Goal: Check status

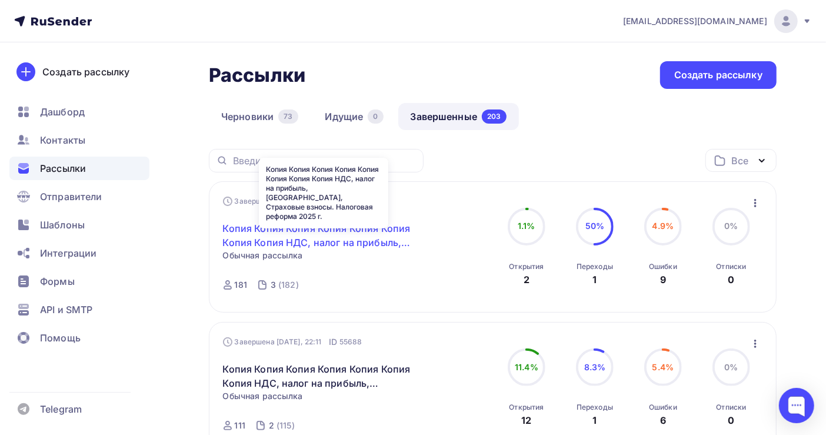
click at [351, 229] on link "Копия Копия Копия Копия Копия Копия Копия Копия НДС, налог на прибыль, [GEOGRAP…" at bounding box center [324, 235] width 202 height 28
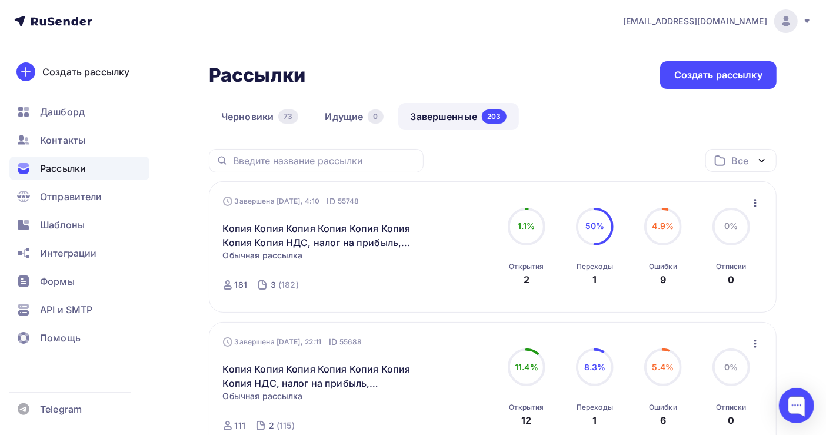
click at [588, 40] on nav "all@cm-sa.ru Аккаунт Тарифы Выйти Создать рассылку Дашборд Контакты Рассылки От…" at bounding box center [413, 21] width 826 height 42
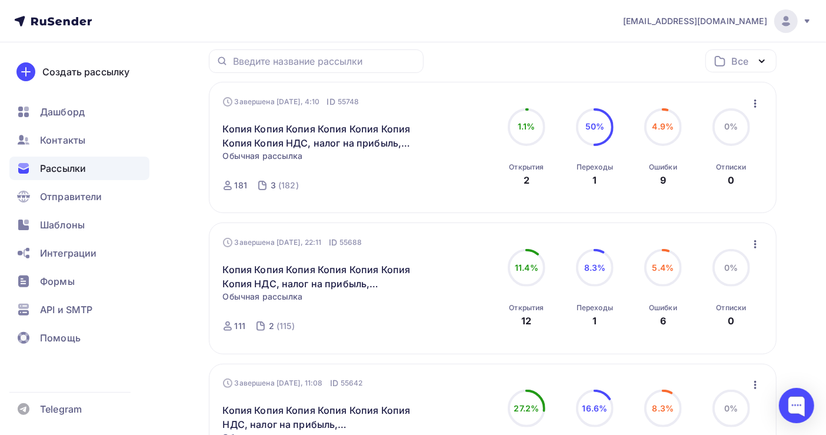
scroll to position [78, 0]
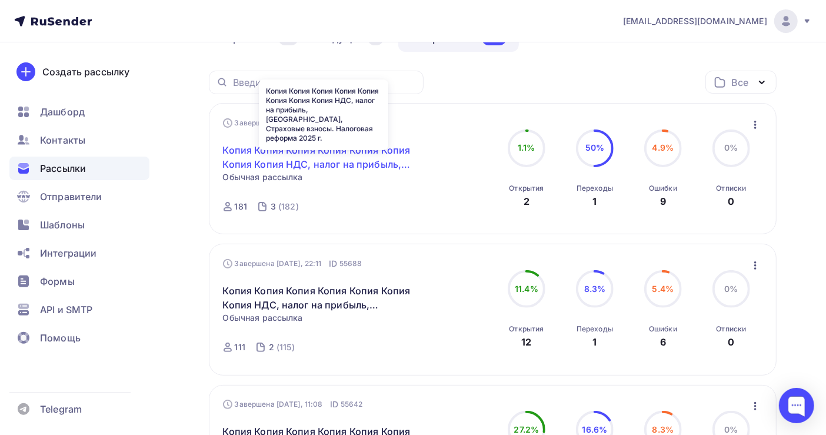
click at [393, 158] on link "Копия Копия Копия Копия Копия Копия Копия Копия НДС, налог на прибыль, [GEOGRAP…" at bounding box center [324, 157] width 202 height 28
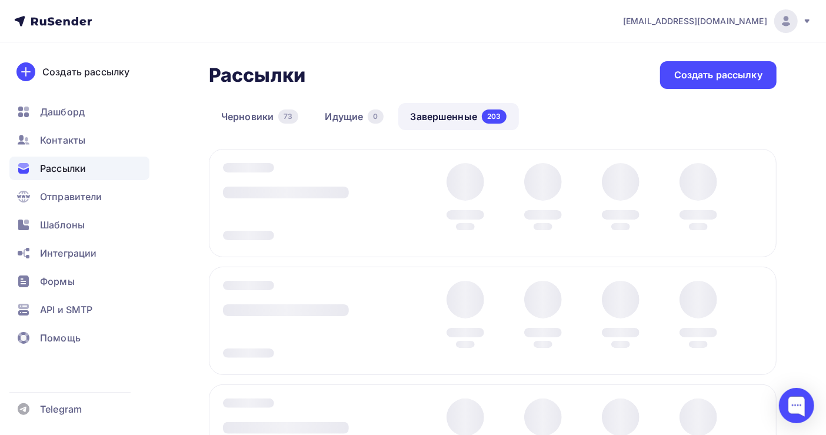
scroll to position [78, 0]
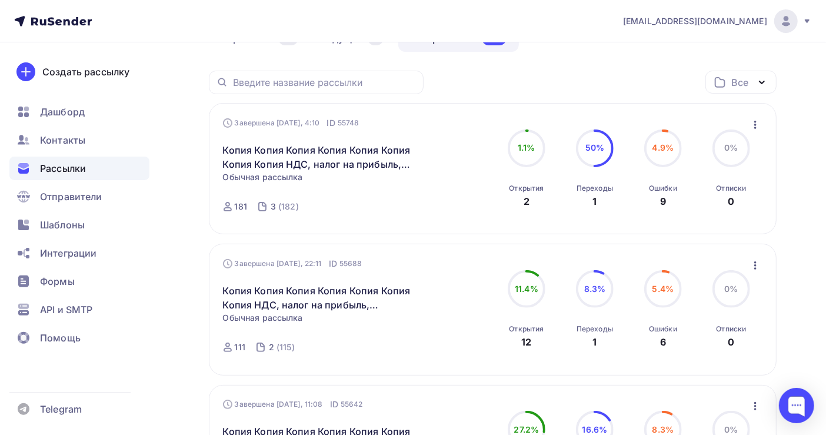
click at [76, 168] on span "Рассылки" at bounding box center [63, 168] width 46 height 14
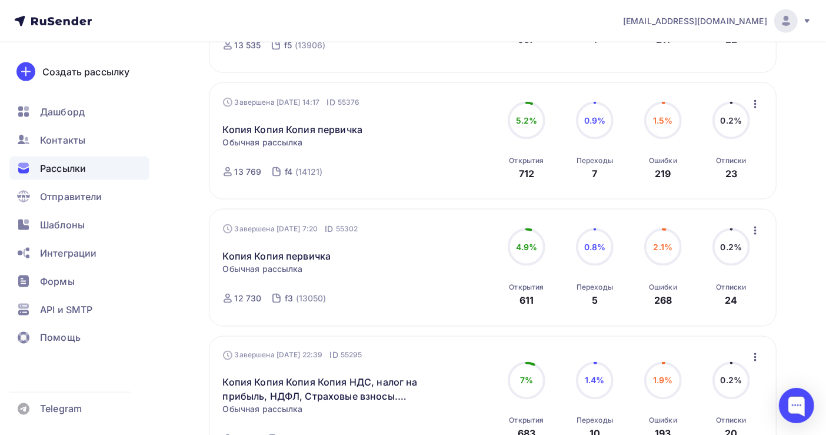
scroll to position [1240, 0]
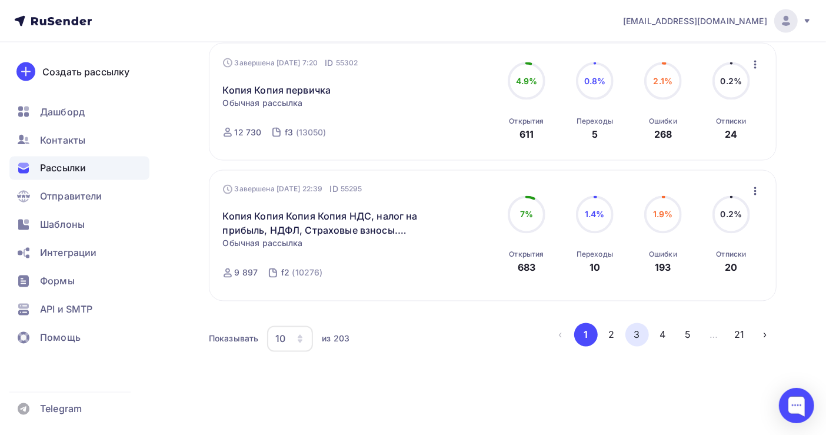
click at [634, 327] on button "3" at bounding box center [637, 335] width 24 height 24
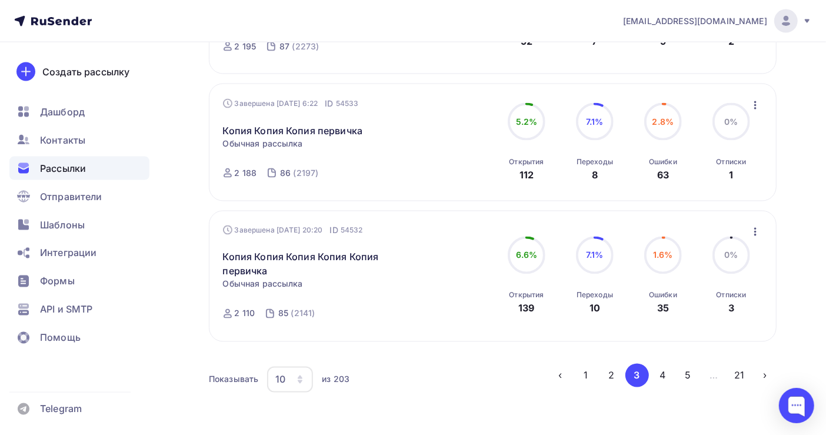
scroll to position [1163, 0]
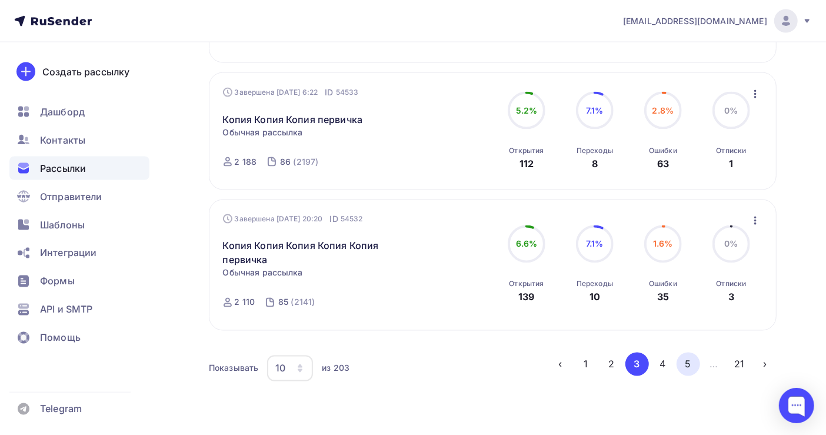
click at [684, 355] on button "5" at bounding box center [689, 364] width 24 height 24
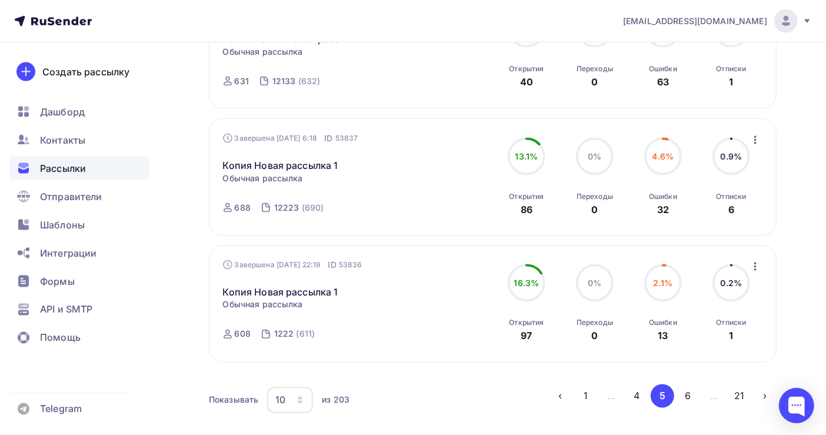
scroll to position [1169, 0]
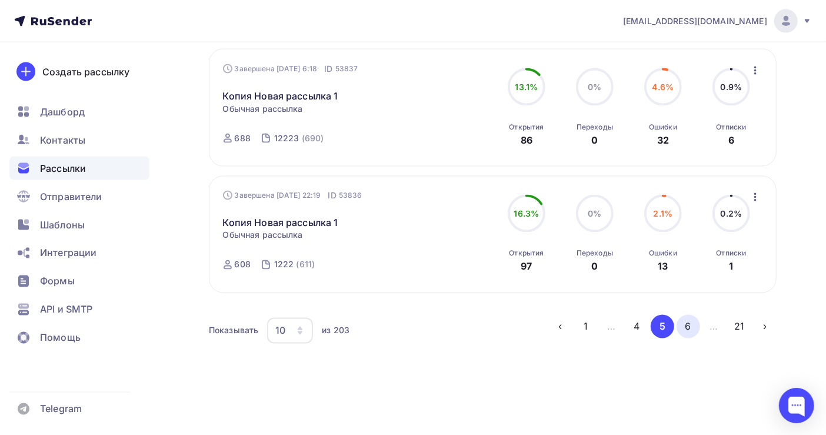
click at [684, 331] on button "6" at bounding box center [689, 327] width 24 height 24
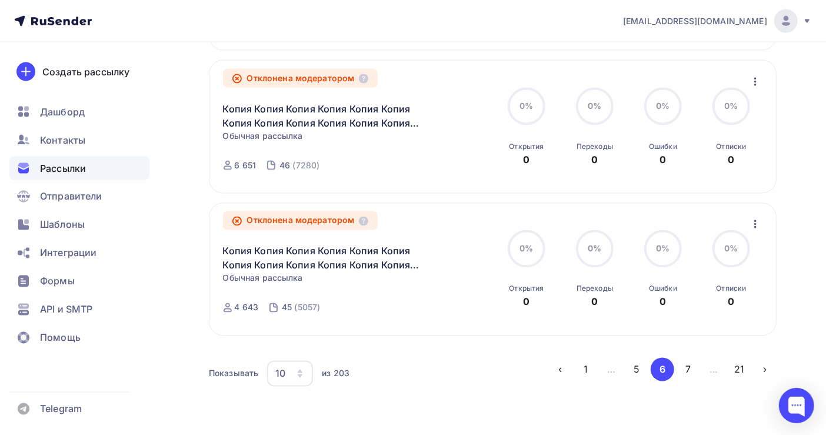
scroll to position [1266, 0]
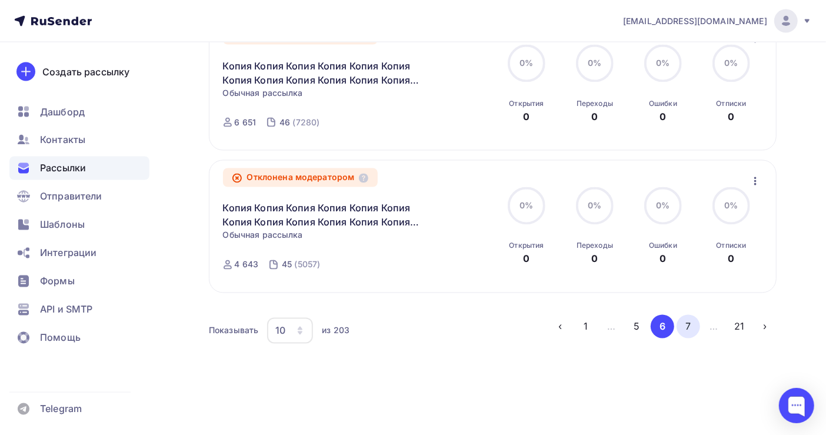
click at [682, 328] on button "7" at bounding box center [689, 327] width 24 height 24
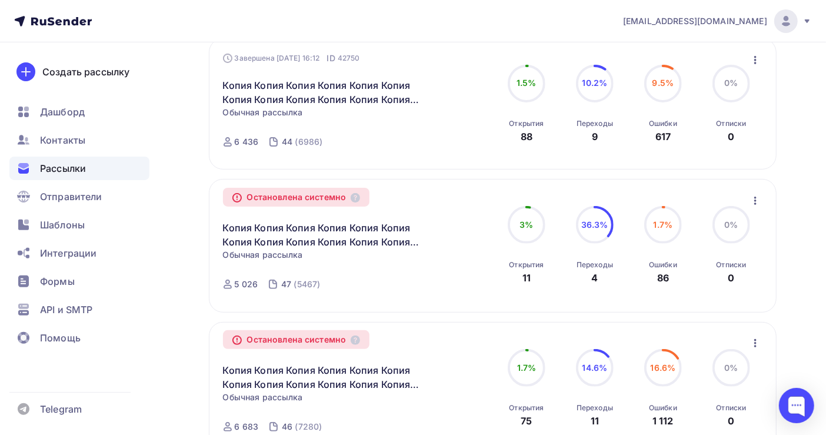
scroll to position [0, 0]
